Goal: Book appointment/travel/reservation

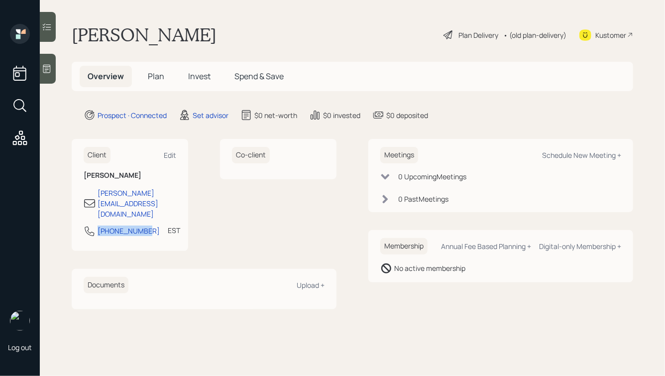
drag, startPoint x: 145, startPoint y: 211, endPoint x: 88, endPoint y: 210, distance: 56.8
click at [88, 225] on div "[PHONE_NUMBER] EST Currently 5:15 PM" at bounding box center [130, 234] width 93 height 18
copy div "[PHONE_NUMBER]"
click at [575, 154] on div "Schedule New Meeting +" at bounding box center [581, 154] width 79 height 9
select select "round-[PERSON_NAME]"
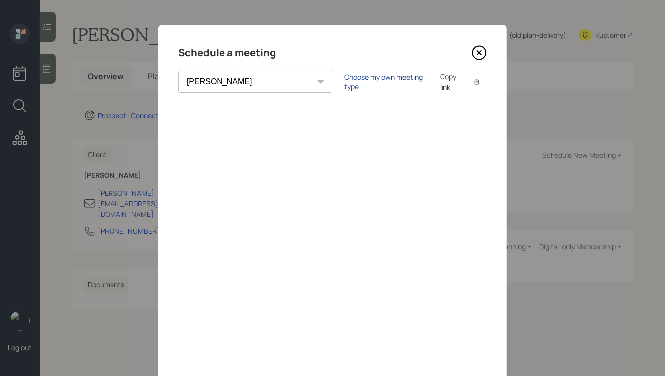
click at [345, 80] on div "Choose my own meeting type" at bounding box center [387, 81] width 84 height 19
